Goal: Transaction & Acquisition: Purchase product/service

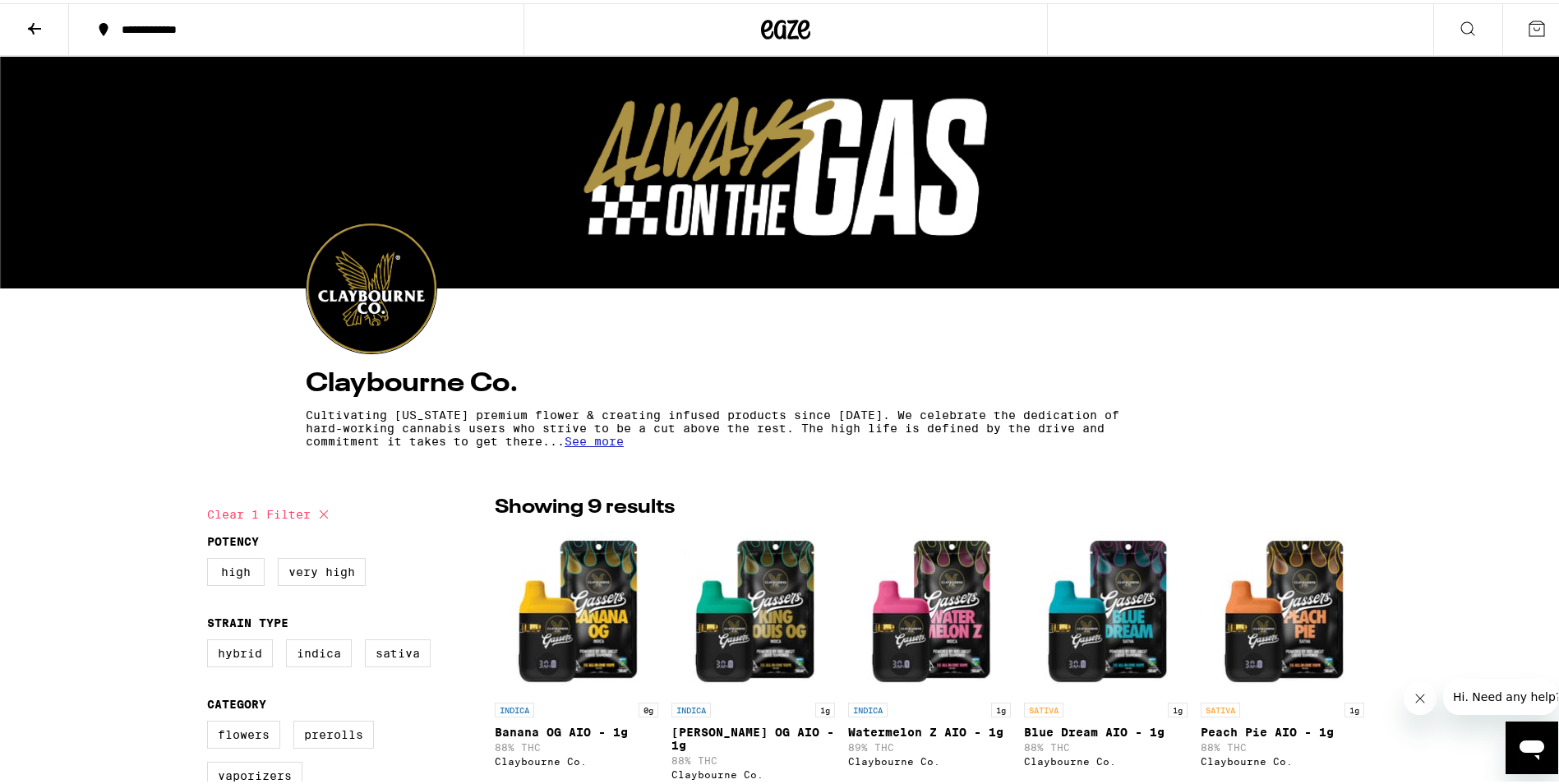
click at [33, 20] on icon at bounding box center [34, 25] width 14 height 12
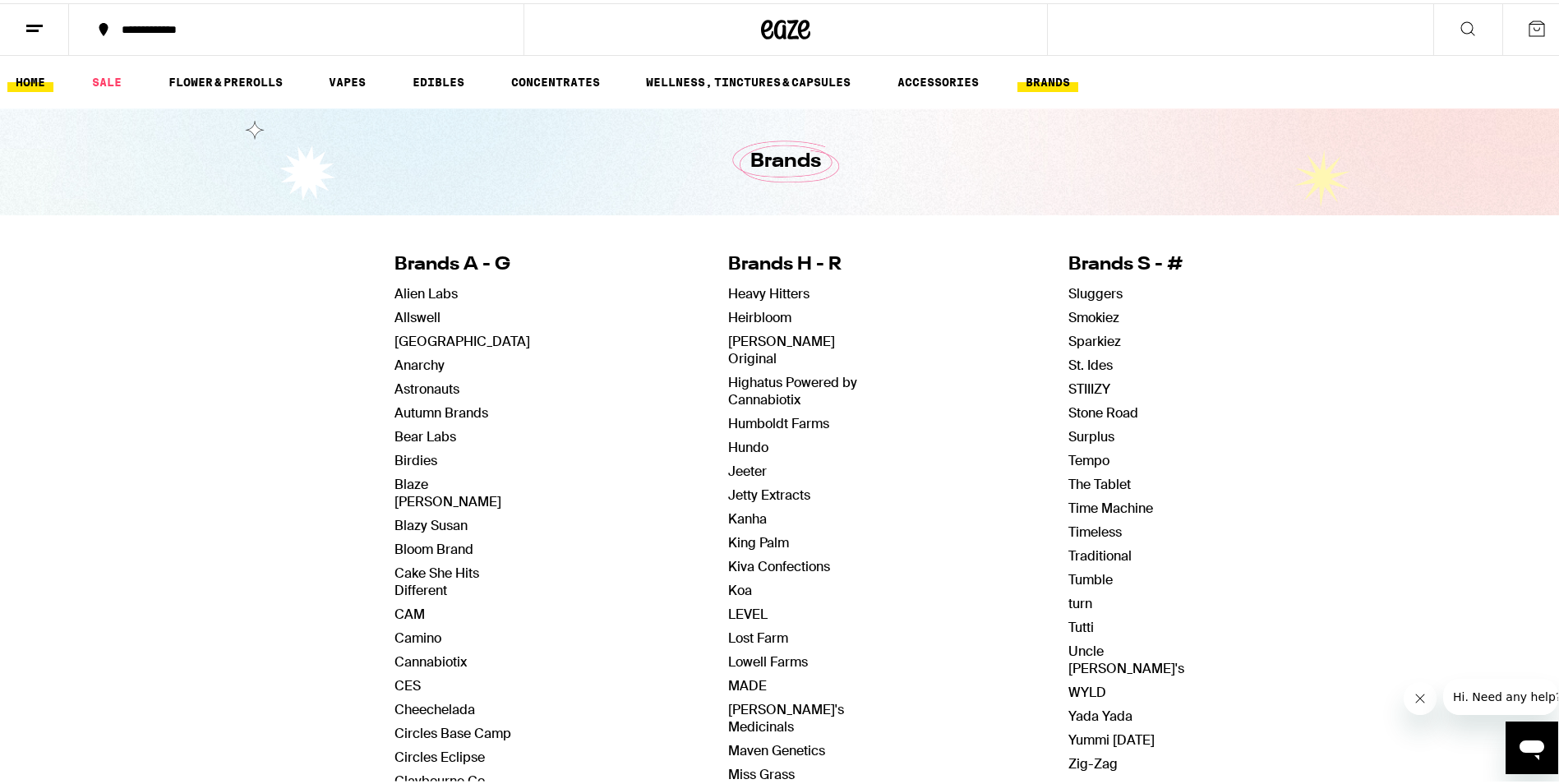
click at [30, 76] on link "HOME" at bounding box center [30, 79] width 46 height 20
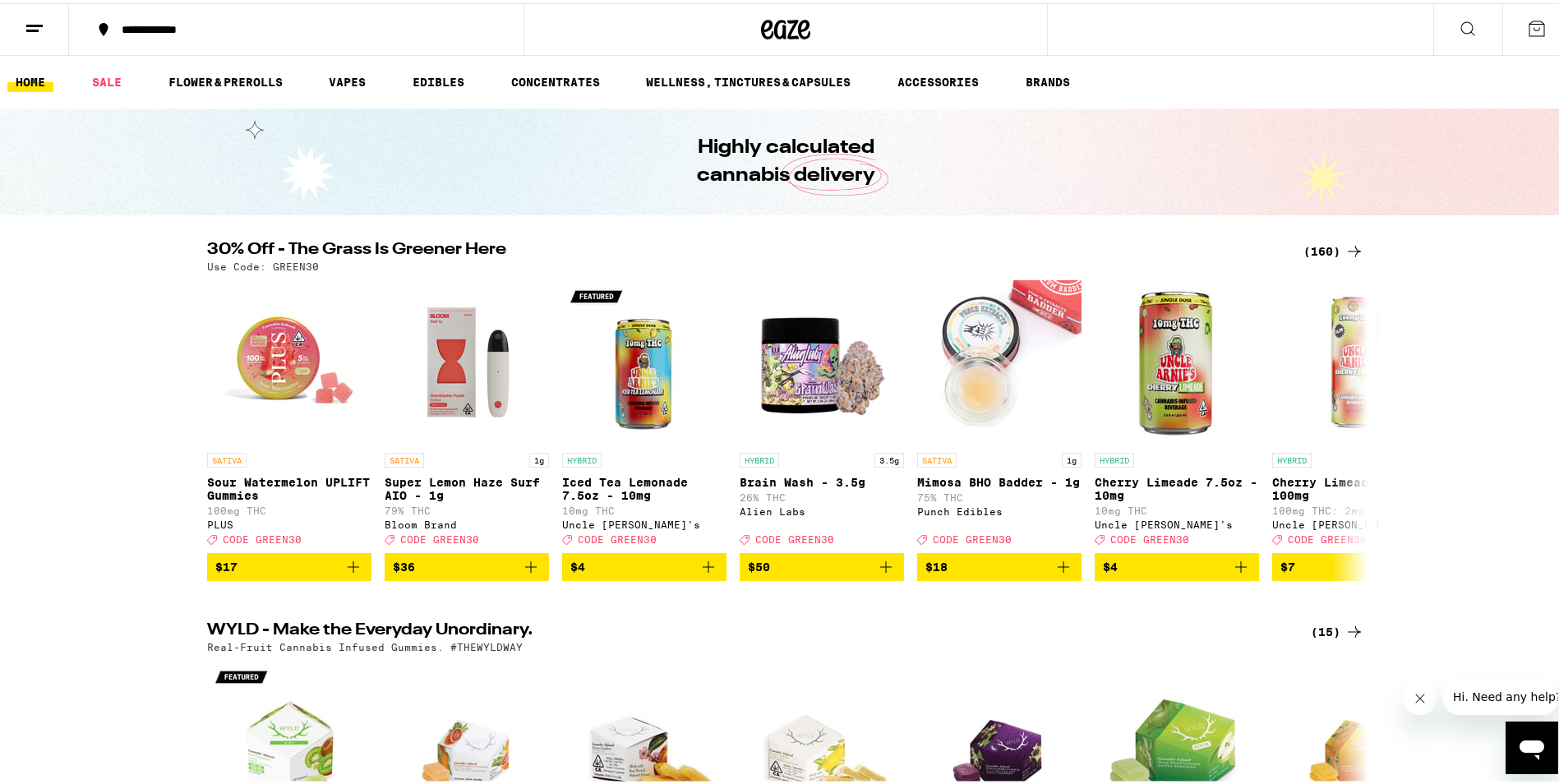
click at [1309, 241] on div "(160)" at bounding box center [1334, 248] width 61 height 20
